Goal: Information Seeking & Learning: Learn about a topic

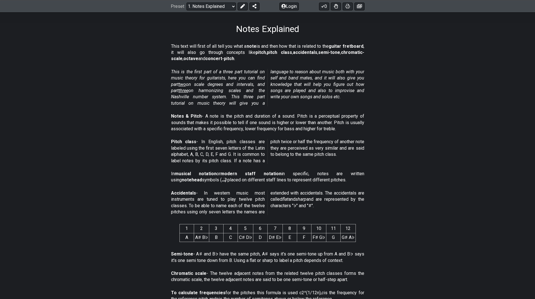
scroll to position [84, 0]
click at [185, 84] on span "two" at bounding box center [182, 83] width 7 height 5
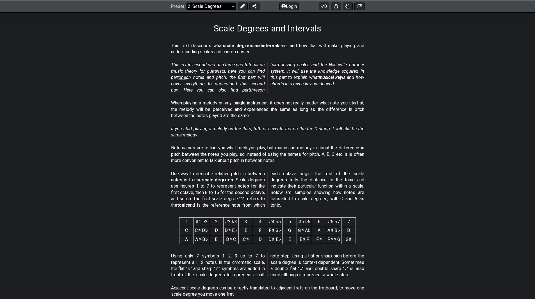
click at [230, 6] on select "Welcome to #fretflip! Initial Preset Custom Preset Minor Pentatonic Major Penta…" at bounding box center [210, 6] width 49 height 8
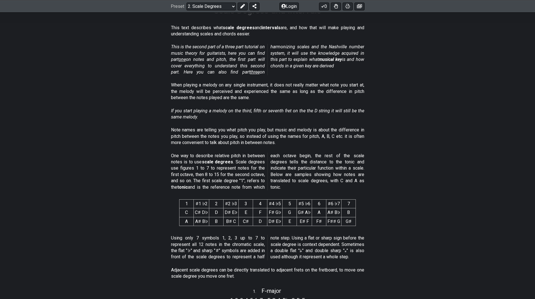
scroll to position [112, 0]
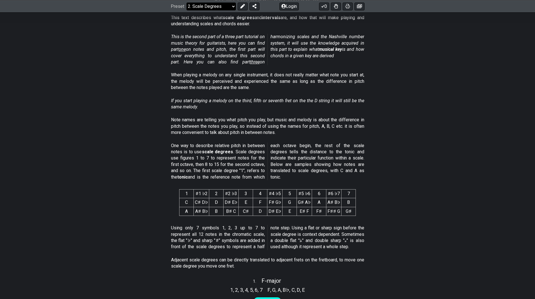
drag, startPoint x: 206, startPoint y: 6, endPoint x: 205, endPoint y: 10, distance: 3.4
click at [206, 6] on select "Welcome to #fretflip! Initial Preset Custom Preset Minor Pentatonic Major Penta…" at bounding box center [210, 6] width 49 height 8
click at [186, 10] on select "Welcome to #fretflip! Initial Preset Custom Preset Minor Pentatonic Major Penta…" at bounding box center [210, 6] width 49 height 8
select select "/musical-notes-explained"
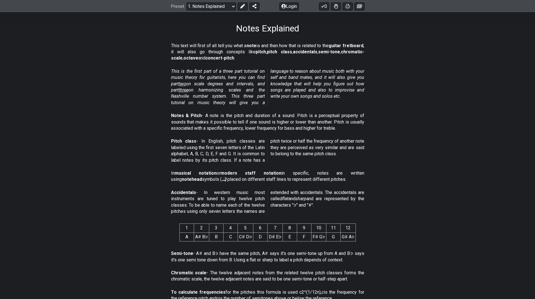
scroll to position [140, 0]
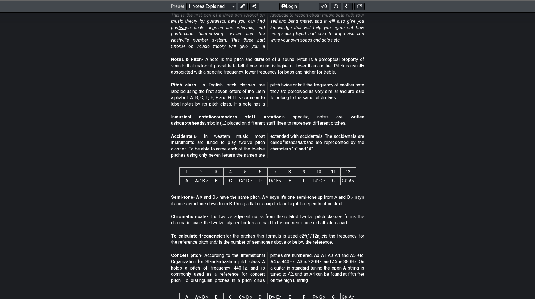
drag, startPoint x: 269, startPoint y: 149, endPoint x: 314, endPoint y: 146, distance: 44.7
click at [314, 146] on span "Accidentals - In western music most instruments are tuned to play twelve pitch …" at bounding box center [267, 145] width 193 height 25
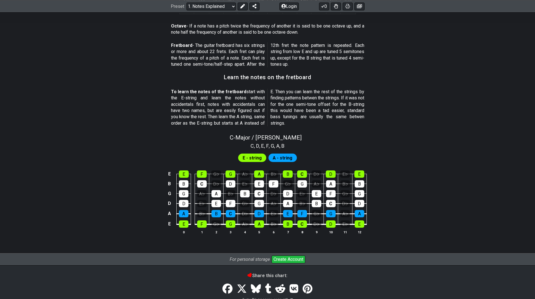
scroll to position [482, 0]
